Goal: Ask a question

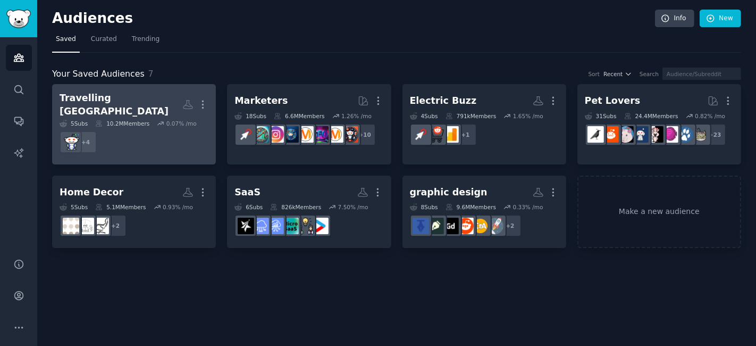
click at [132, 127] on dd "+ 4" at bounding box center [134, 142] width 149 height 30
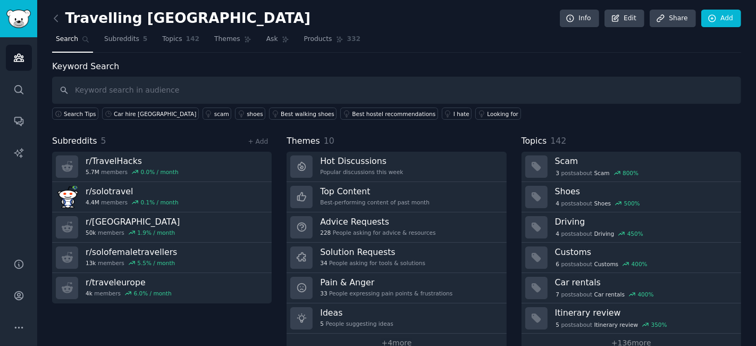
click at [149, 81] on input "text" at bounding box center [396, 90] width 689 height 27
type input "Where is [GEOGRAPHIC_DATA] mentioned in travelling?"
click at [266, 39] on span "Ask" at bounding box center [272, 40] width 12 height 10
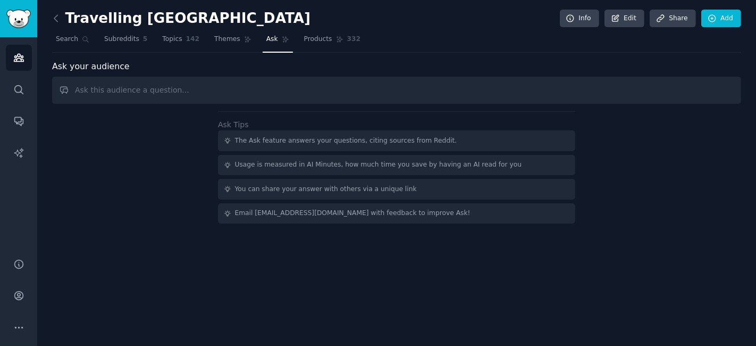
click at [246, 93] on input "text" at bounding box center [396, 90] width 689 height 27
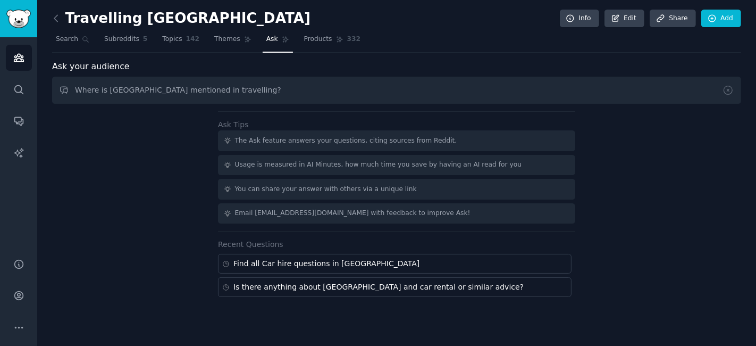
drag, startPoint x: 163, startPoint y: 89, endPoint x: 258, endPoint y: 88, distance: 95.2
click at [258, 88] on input "Where is [GEOGRAPHIC_DATA] mentioned in travelling?" at bounding box center [396, 90] width 689 height 27
type input "Where is [GEOGRAPHIC_DATA] mentioned and what adivce are they asking related to…"
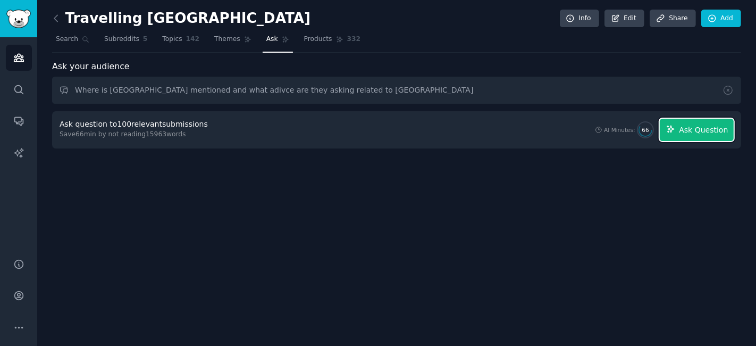
click at [712, 125] on span "Ask Question" at bounding box center [703, 129] width 49 height 11
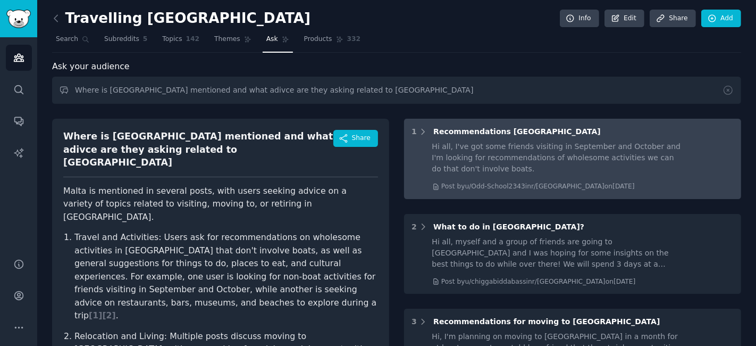
click at [516, 158] on div "Hi all, I've got some friends visiting in September and October and I'm looking…" at bounding box center [558, 158] width 252 height 34
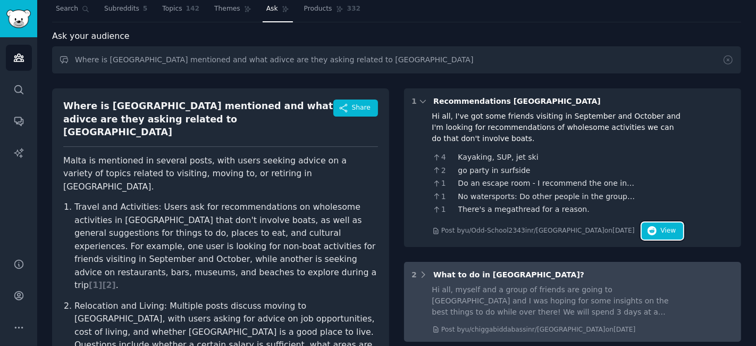
scroll to position [118, 0]
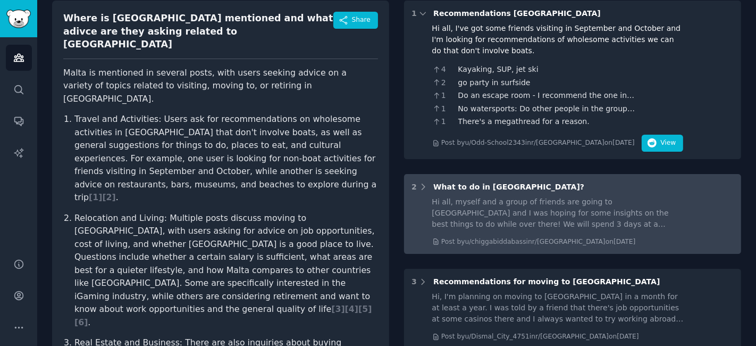
click at [622, 221] on div "Hi all, myself and a group of friends are going to [GEOGRAPHIC_DATA] and I was …" at bounding box center [558, 213] width 252 height 34
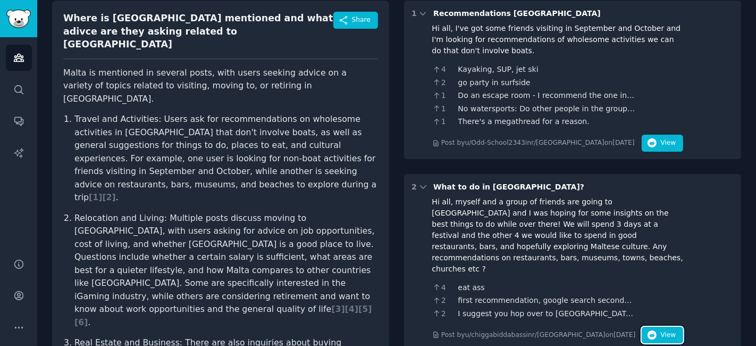
scroll to position [295, 0]
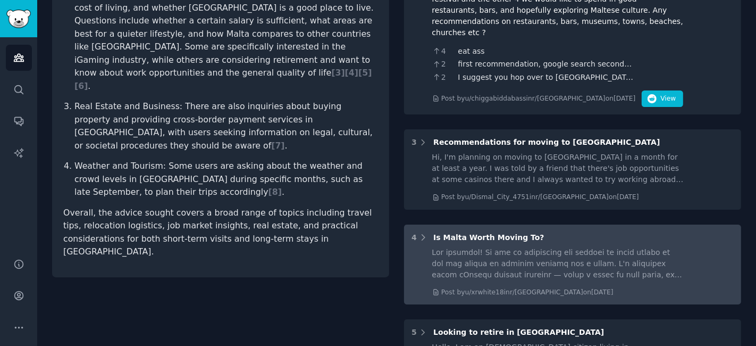
click at [578, 247] on div at bounding box center [558, 264] width 252 height 34
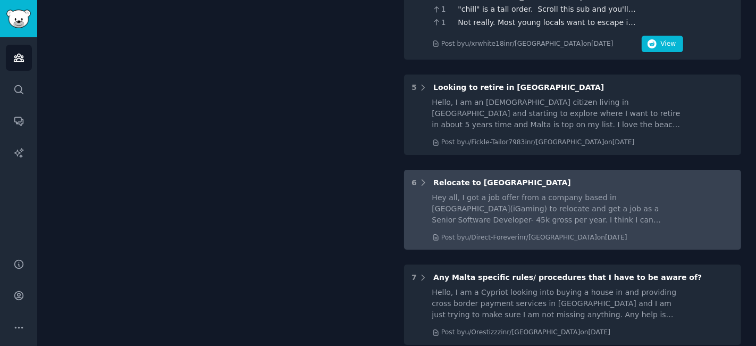
scroll to position [1064, 0]
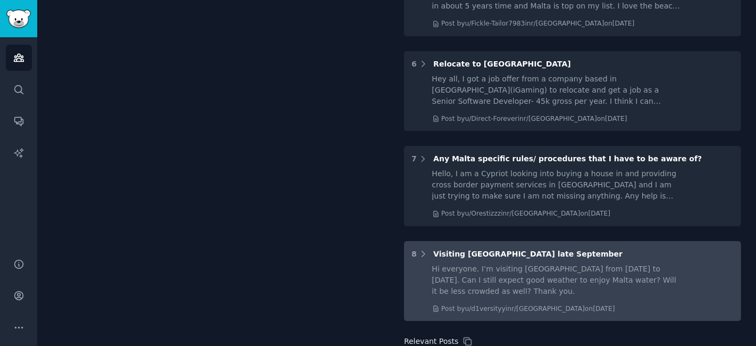
click at [587, 263] on div "Hi everyone. I’m visiting [GEOGRAPHIC_DATA] from [DATE] to [DATE]. Can I still …" at bounding box center [558, 280] width 252 height 34
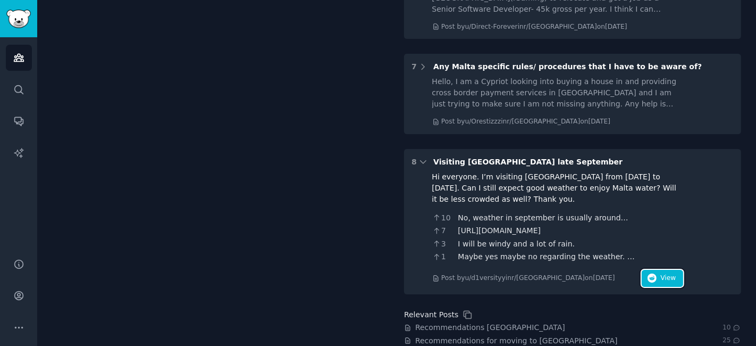
scroll to position [1218, 0]
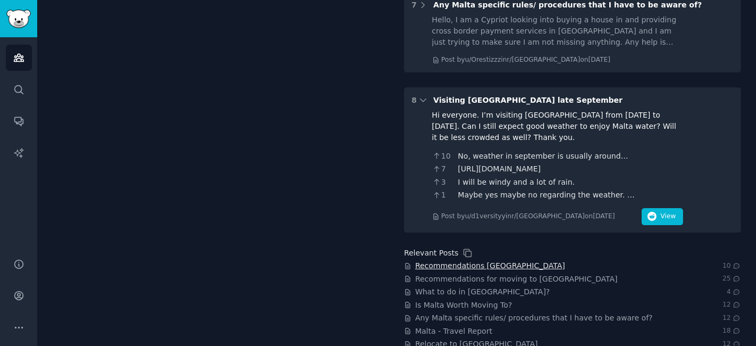
click at [479, 260] on span "Recommendations [GEOGRAPHIC_DATA]" at bounding box center [490, 265] width 150 height 11
